Goal: Task Accomplishment & Management: Use online tool/utility

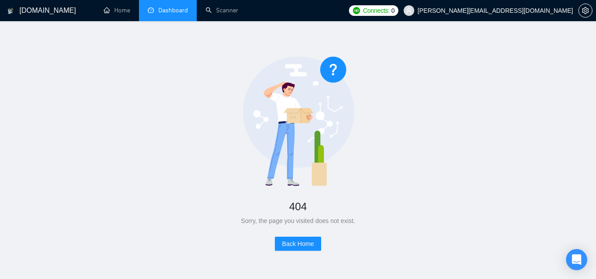
click at [162, 14] on link "Dashboard" at bounding box center [168, 11] width 40 height 8
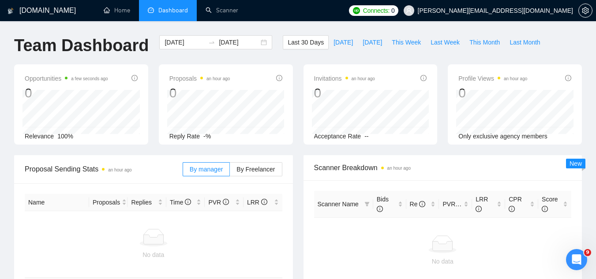
click at [502, 11] on span "[PERSON_NAME][EMAIL_ADDRESS][DOMAIN_NAME]" at bounding box center [495, 11] width 155 height 0
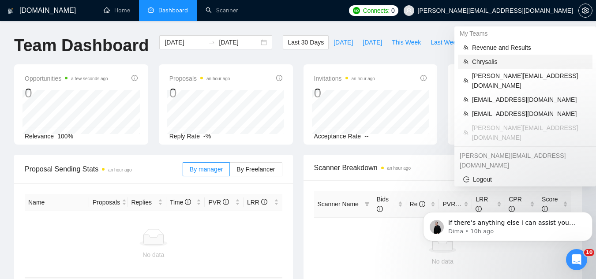
click at [487, 63] on span "Chrysalis" at bounding box center [529, 62] width 115 height 10
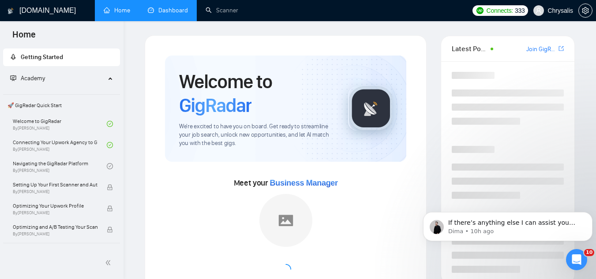
click at [165, 10] on link "Dashboard" at bounding box center [168, 11] width 40 height 8
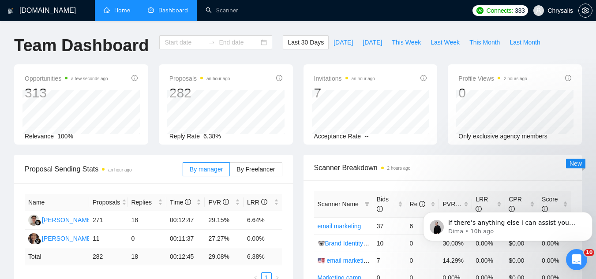
type input "[DATE]"
click at [395, 45] on span "This Week" at bounding box center [406, 43] width 29 height 10
type input "[DATE]"
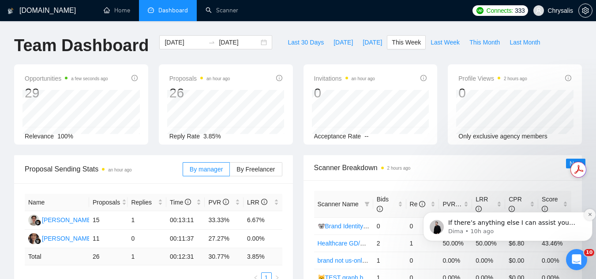
click at [589, 216] on icon "Dismiss notification" at bounding box center [590, 214] width 5 height 5
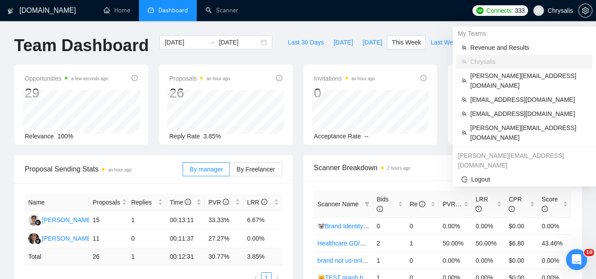
click at [557, 11] on span "Chrysalis" at bounding box center [561, 11] width 26 height 0
click at [497, 109] on span "[EMAIL_ADDRESS][DOMAIN_NAME]" at bounding box center [528, 114] width 117 height 10
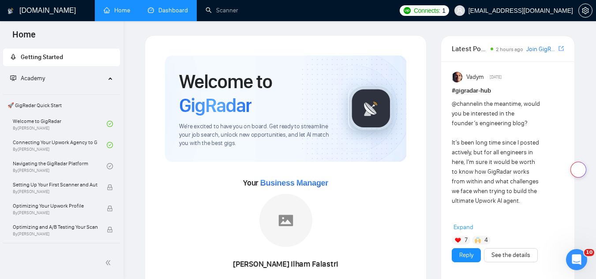
click at [168, 7] on link "Dashboard" at bounding box center [168, 11] width 40 height 8
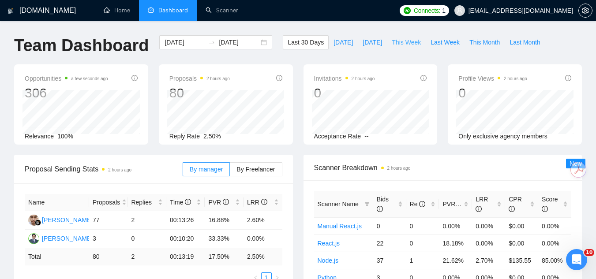
click at [408, 41] on span "This Week" at bounding box center [406, 43] width 29 height 10
type input "[DATE]"
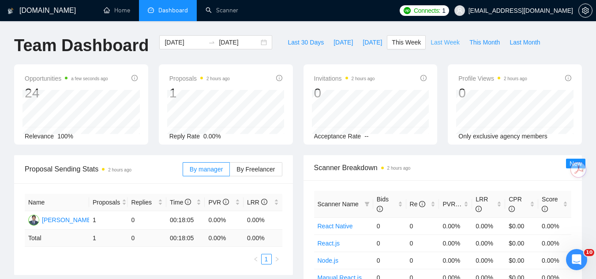
click at [435, 42] on span "Last Week" at bounding box center [445, 43] width 29 height 10
type input "[DATE]"
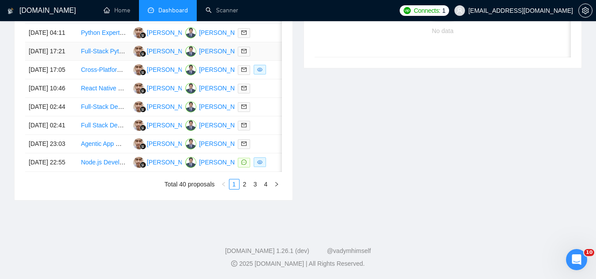
scroll to position [485, 0]
click at [89, 172] on td "Node.js Developer for Gemini API Wrapper" at bounding box center [103, 163] width 52 height 19
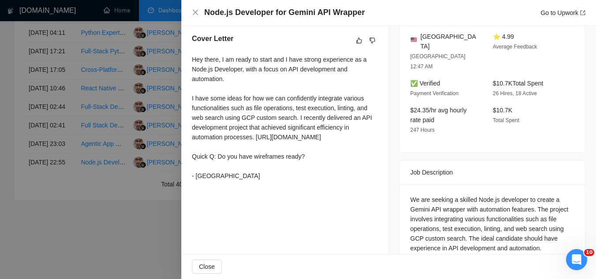
scroll to position [236, 0]
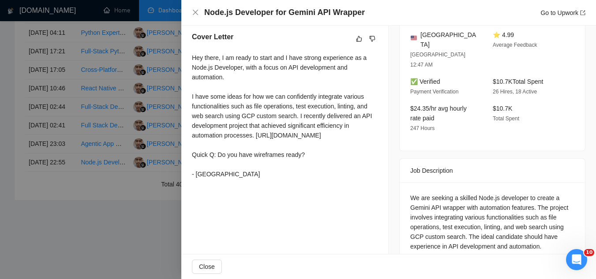
click at [151, 211] on div at bounding box center [298, 139] width 596 height 279
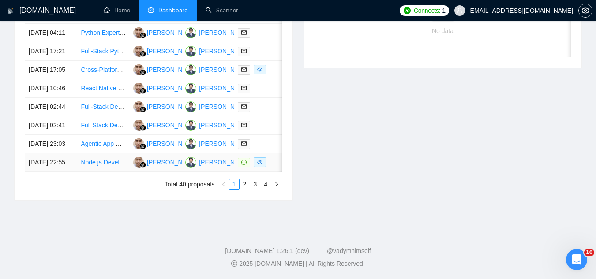
click at [108, 166] on link "Node.js Developer for Gemini API Wrapper" at bounding box center [140, 162] width 118 height 7
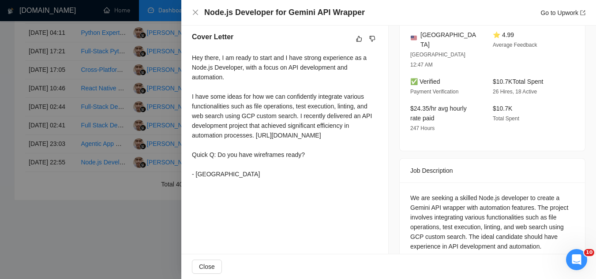
click at [161, 222] on div at bounding box center [298, 139] width 596 height 279
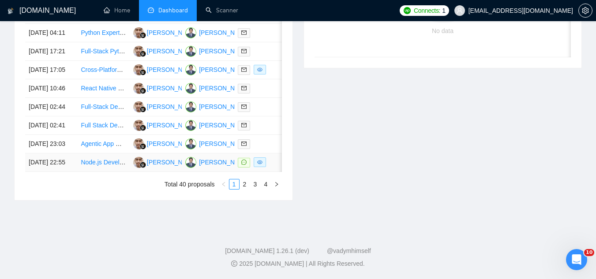
click at [94, 166] on link "Node.js Developer for Gemini API Wrapper" at bounding box center [140, 162] width 118 height 7
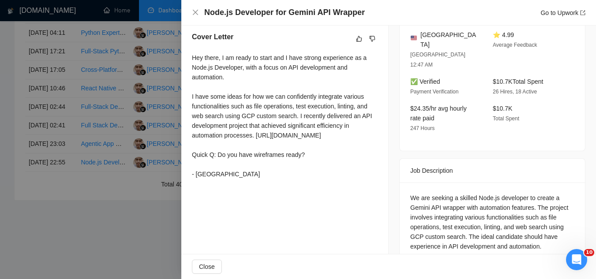
click at [145, 232] on div at bounding box center [298, 139] width 596 height 279
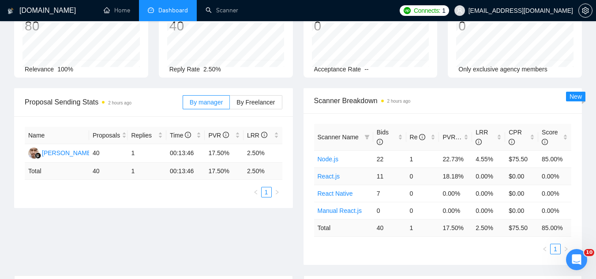
scroll to position [0, 0]
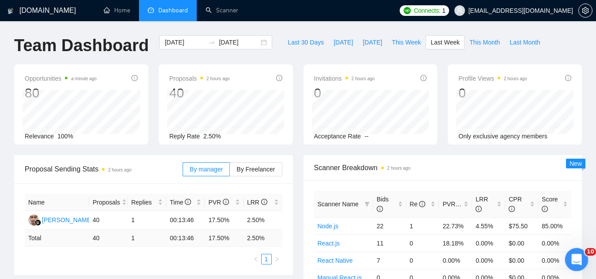
click at [578, 255] on icon "Open Intercom Messenger" at bounding box center [575, 259] width 15 height 15
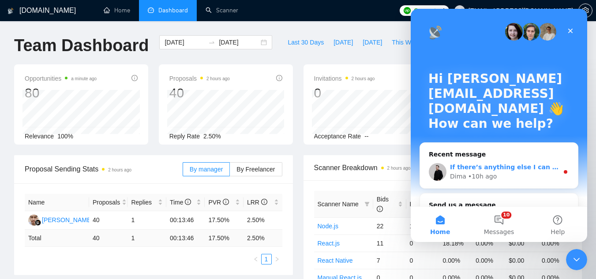
click at [503, 175] on div "Dima • 10h ago" at bounding box center [504, 176] width 109 height 9
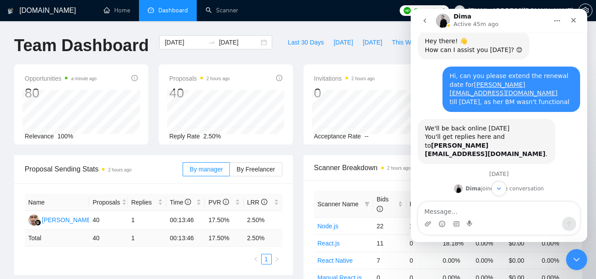
scroll to position [167, 0]
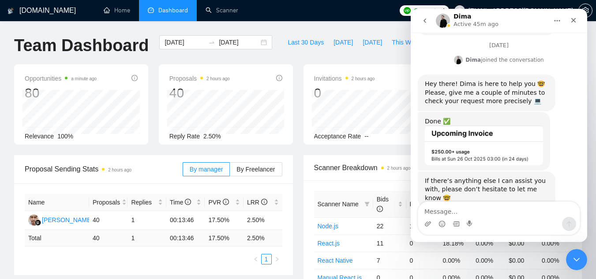
click at [473, 131] on img "Dima says…" at bounding box center [484, 145] width 118 height 39
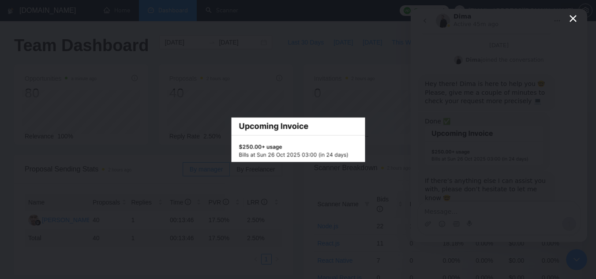
scroll to position [0, 0]
click at [416, 98] on div "Intercom messenger" at bounding box center [298, 139] width 596 height 279
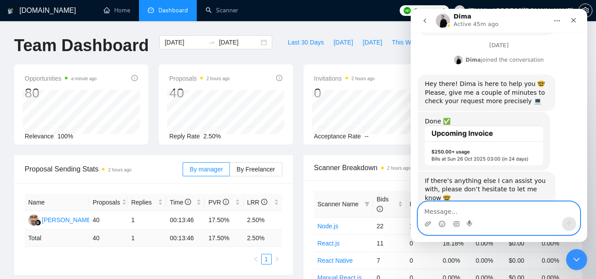
click at [484, 216] on textarea "Message…" at bounding box center [498, 209] width 161 height 15
type textarea "ok, thank you so much!"
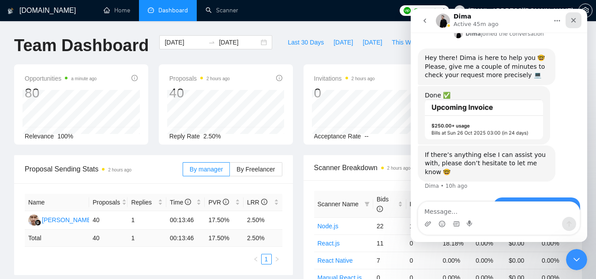
click at [572, 22] on icon "Close" at bounding box center [573, 20] width 5 height 5
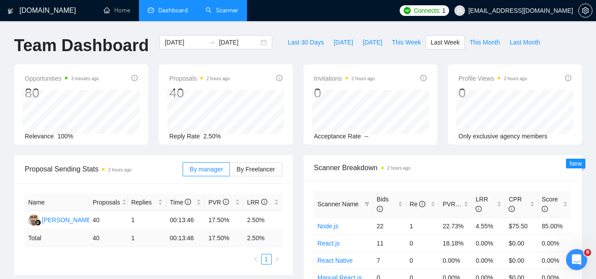
click at [222, 13] on link "Scanner" at bounding box center [222, 11] width 33 height 8
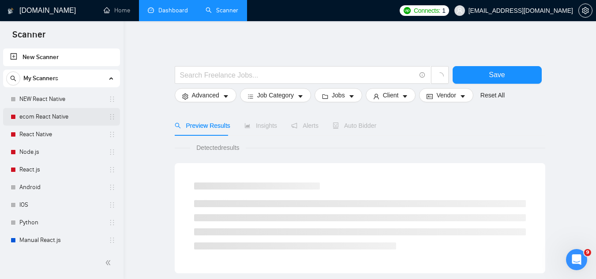
click at [69, 117] on link "ecom React Native" at bounding box center [61, 117] width 84 height 18
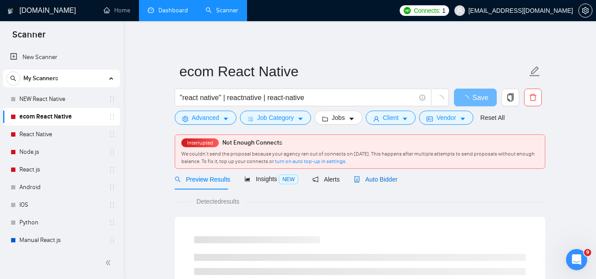
click at [378, 184] on div "Auto Bidder" at bounding box center [376, 180] width 44 height 10
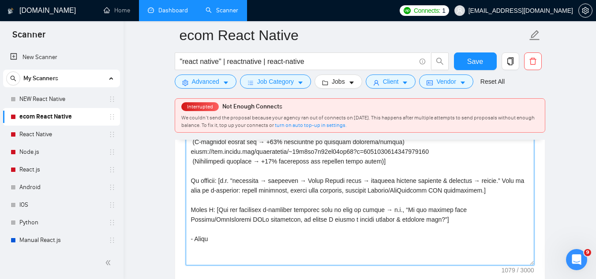
scroll to position [1147, 0]
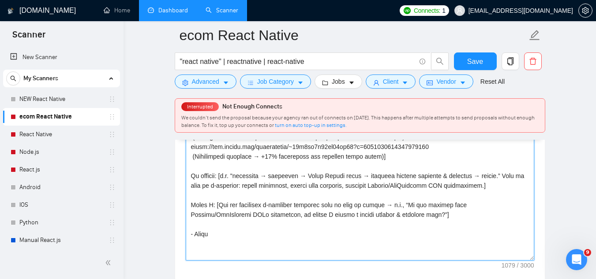
drag, startPoint x: 190, startPoint y: 156, endPoint x: 413, endPoint y: 234, distance: 235.7
click at [413, 234] on textarea "Cover letter template:" at bounding box center [360, 161] width 349 height 199
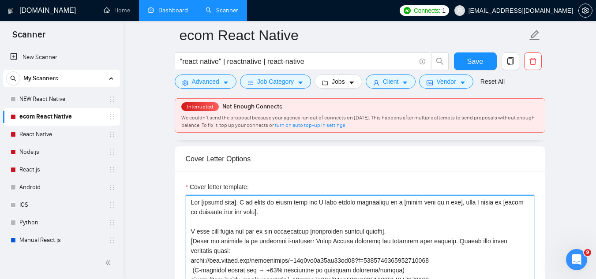
scroll to position [971, 0]
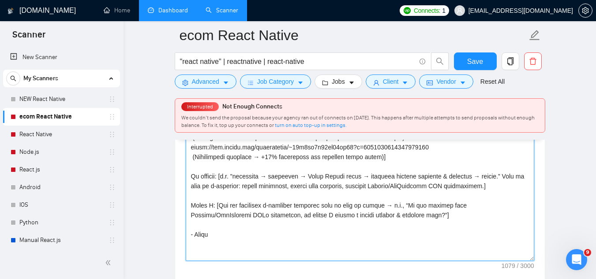
scroll to position [1147, 0]
click at [452, 214] on textarea "Cover letter template:" at bounding box center [360, 161] width 349 height 199
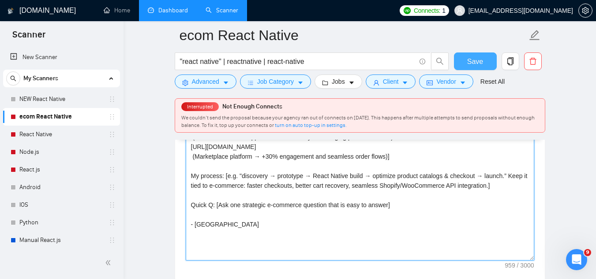
type textarea "Hey [client name], I am ready to start asap and I have strong experience as a […"
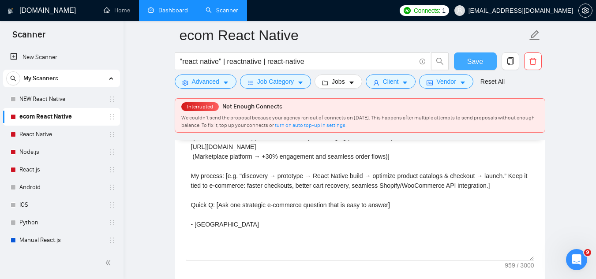
click at [470, 63] on span "Save" at bounding box center [475, 61] width 16 height 11
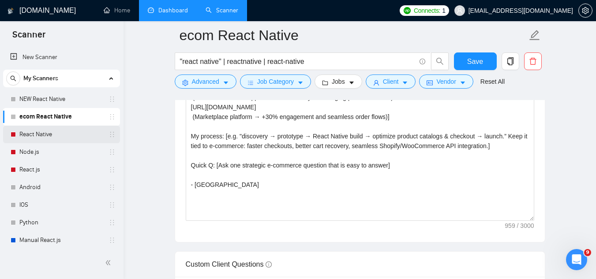
click at [53, 135] on link "React Native" at bounding box center [61, 135] width 84 height 18
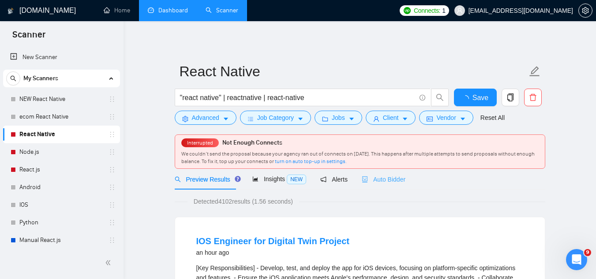
click at [375, 172] on div "Auto Bidder" at bounding box center [384, 179] width 44 height 21
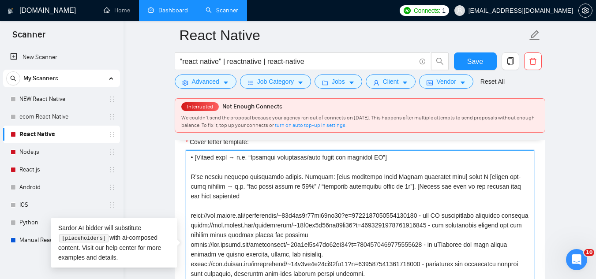
scroll to position [87, 0]
drag, startPoint x: 191, startPoint y: 158, endPoint x: 283, endPoint y: 186, distance: 96.3
click at [283, 186] on textarea "Cover letter template:" at bounding box center [360, 249] width 349 height 199
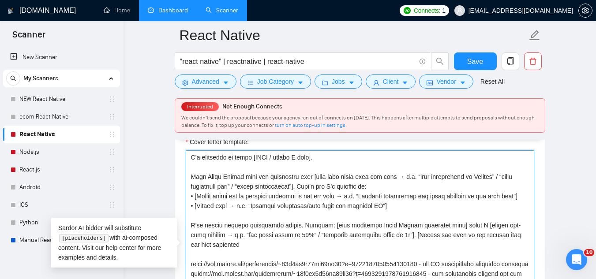
scroll to position [0, 0]
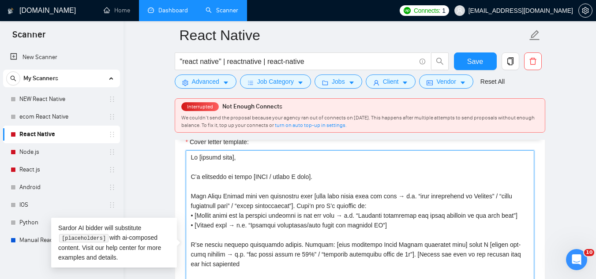
click at [210, 157] on textarea "Cover letter template:" at bounding box center [360, 249] width 349 height 199
